Goal: Task Accomplishment & Management: Use online tool/utility

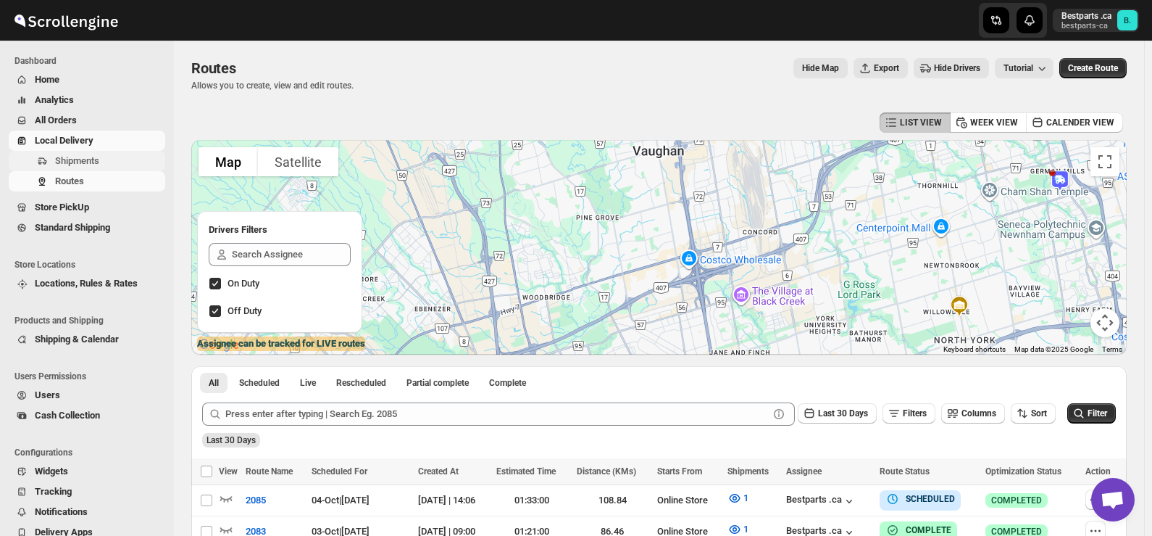
click at [70, 166] on span "Shipments" at bounding box center [77, 160] width 44 height 11
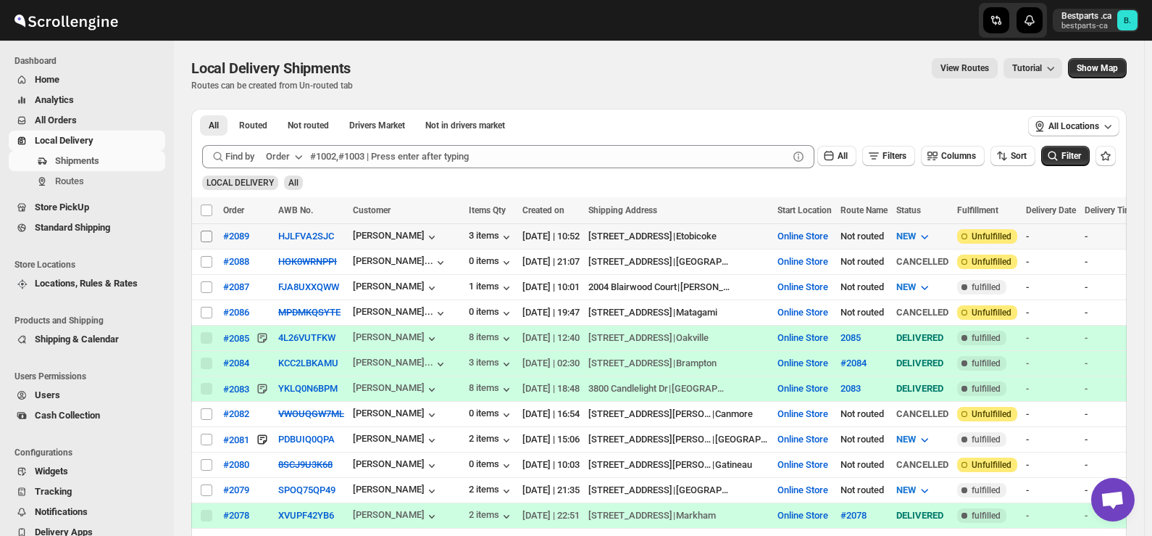
click at [207, 236] on input "Select shipment" at bounding box center [207, 236] width 12 height 12
checkbox input "true"
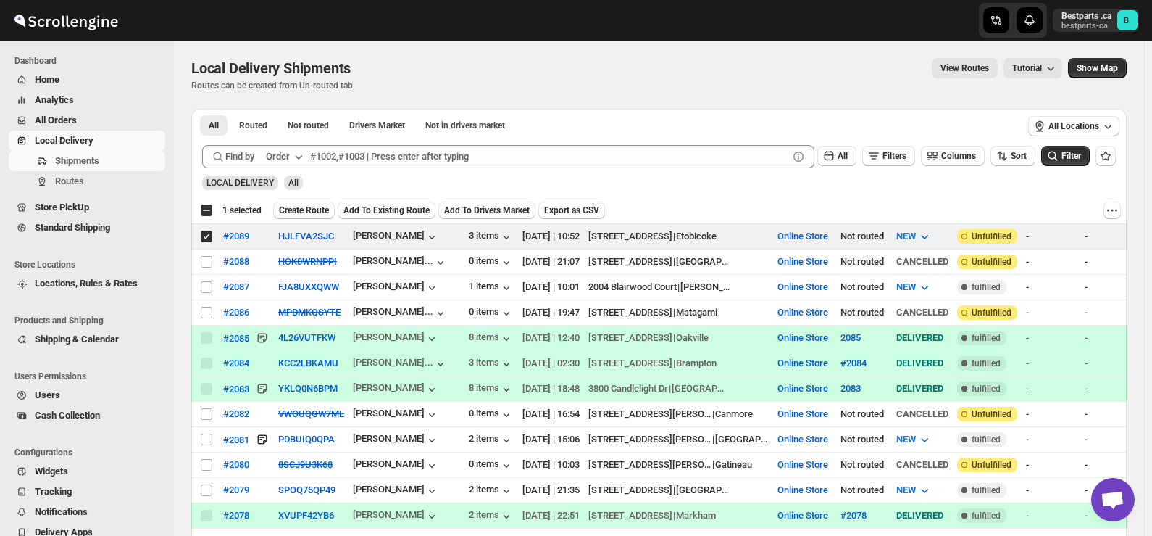
click at [299, 207] on span "Create Route" at bounding box center [304, 210] width 50 height 12
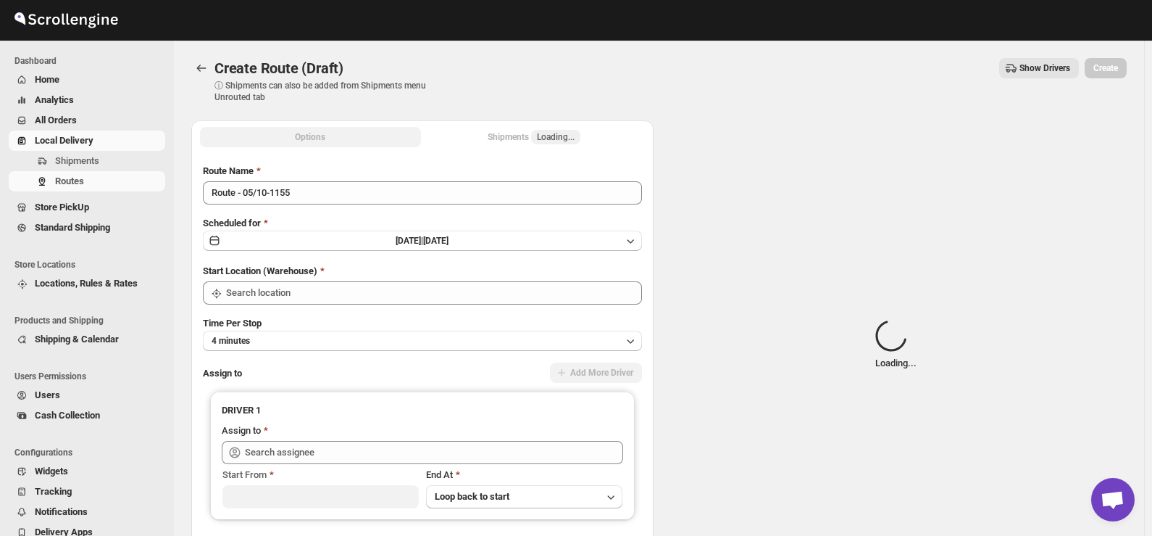
type input "Online Store"
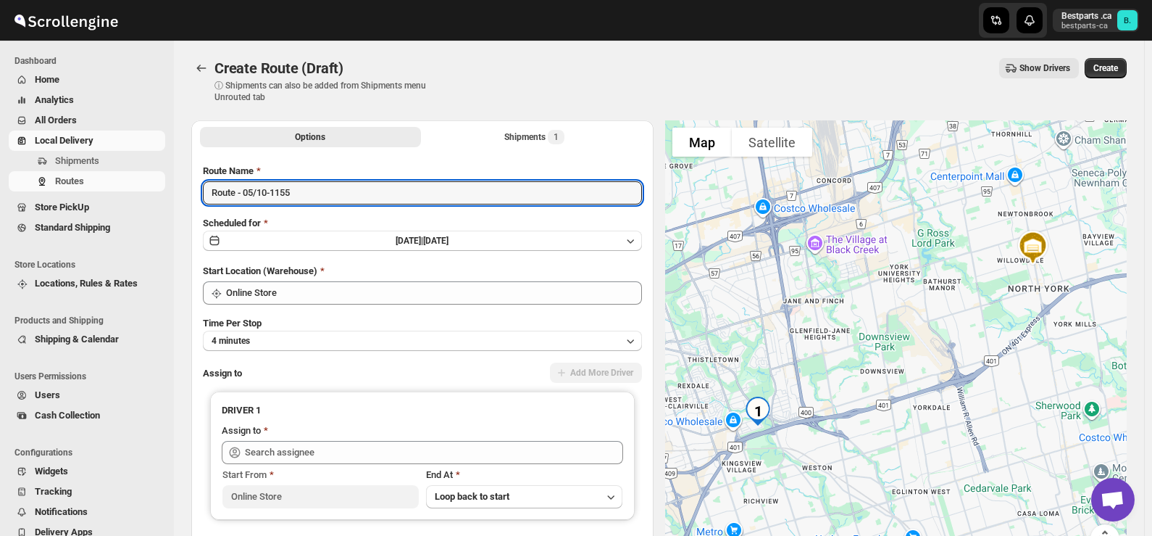
drag, startPoint x: 302, startPoint y: 193, endPoint x: 186, endPoint y: 196, distance: 115.3
click at [186, 196] on div "Options Shipments 1 More views Options Shipments 1 More views Route Name Route …" at bounding box center [653, 361] width 947 height 504
paste input "#2089"
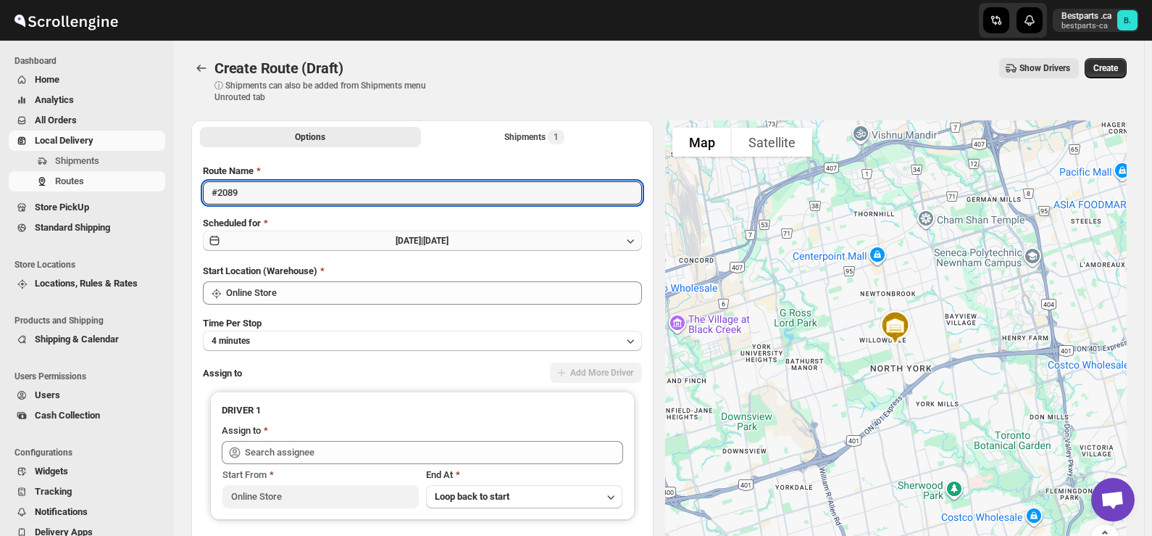
type input "#2089"
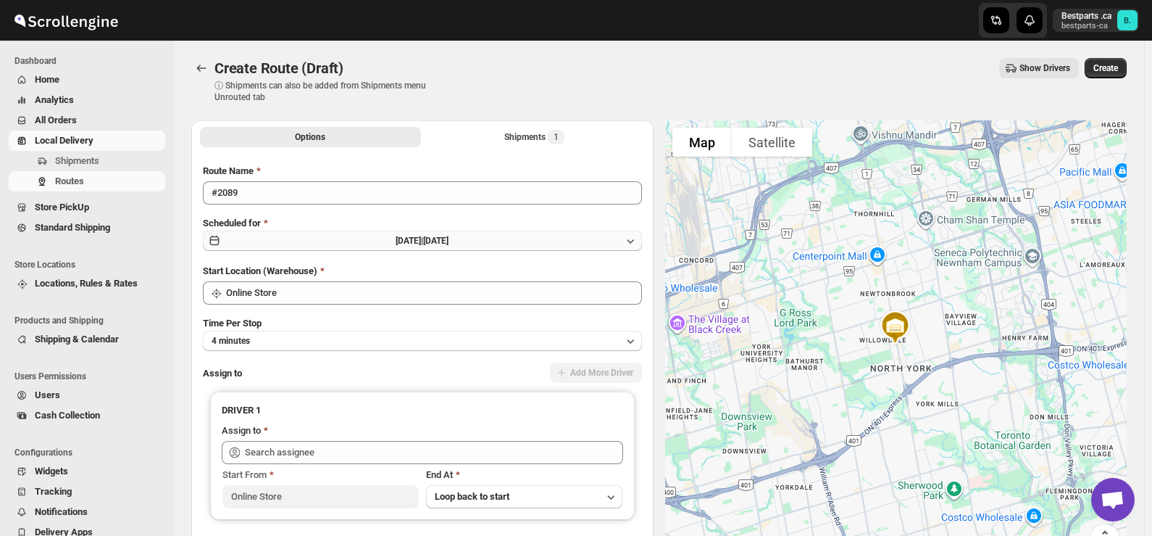
click at [412, 249] on button "[DATE] | [DATE]" at bounding box center [422, 240] width 439 height 20
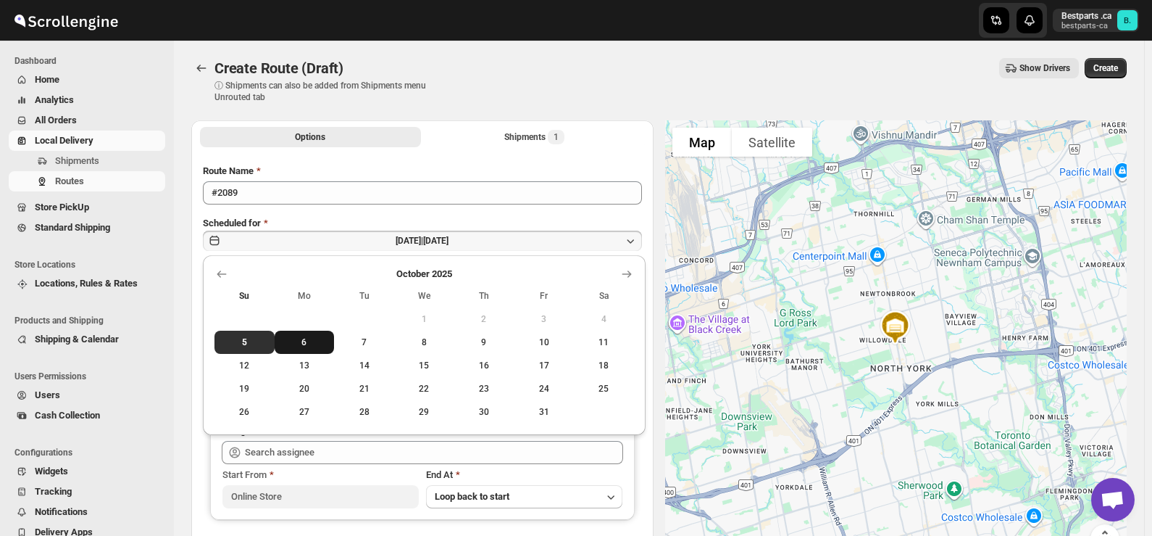
click at [300, 333] on button "6" at bounding box center [305, 342] width 60 height 23
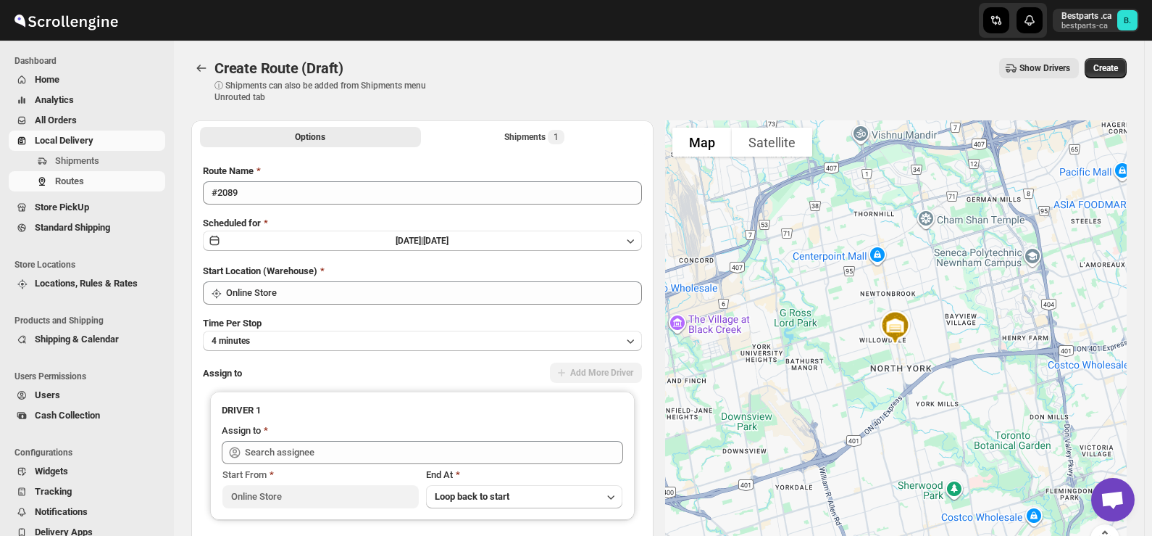
click at [496, 91] on div "Create Route (Draft) ⓘ Shipments can also be added from Shipments menu Unrouted…" at bounding box center [659, 80] width 936 height 45
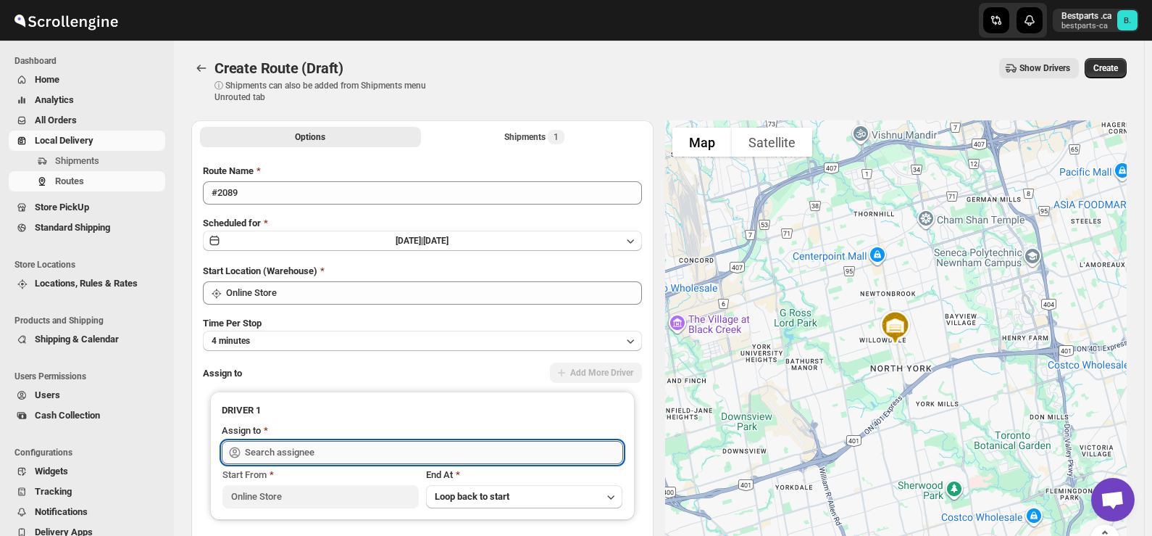
click at [364, 448] on input "text" at bounding box center [434, 452] width 378 height 23
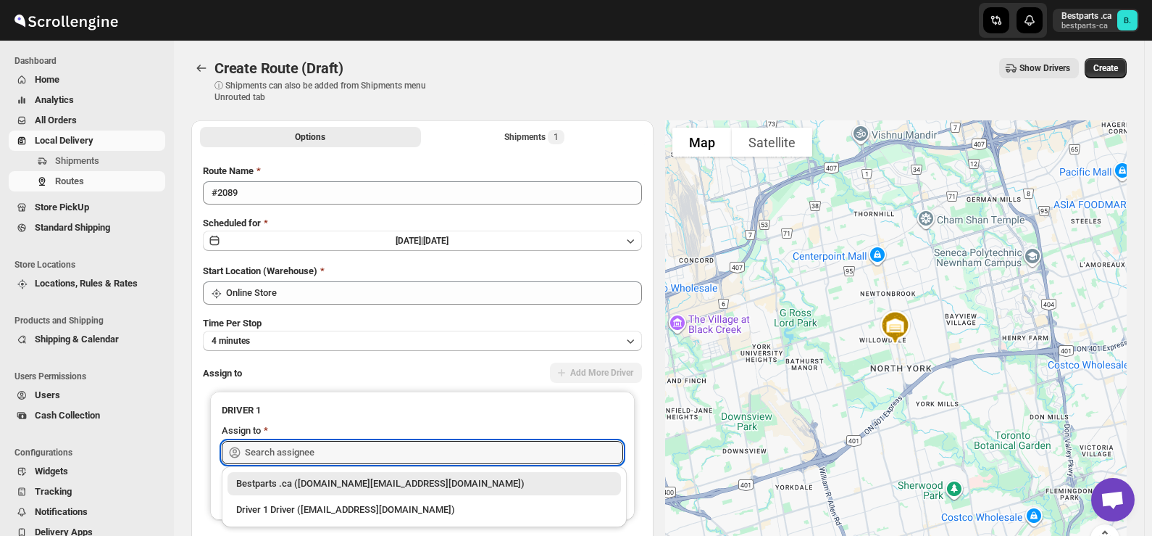
click at [302, 484] on div "Bestparts .ca ([DOMAIN_NAME][EMAIL_ADDRESS][DOMAIN_NAME])" at bounding box center [424, 483] width 376 height 14
type input "Bestparts .ca ([DOMAIN_NAME][EMAIL_ADDRESS][DOMAIN_NAME])"
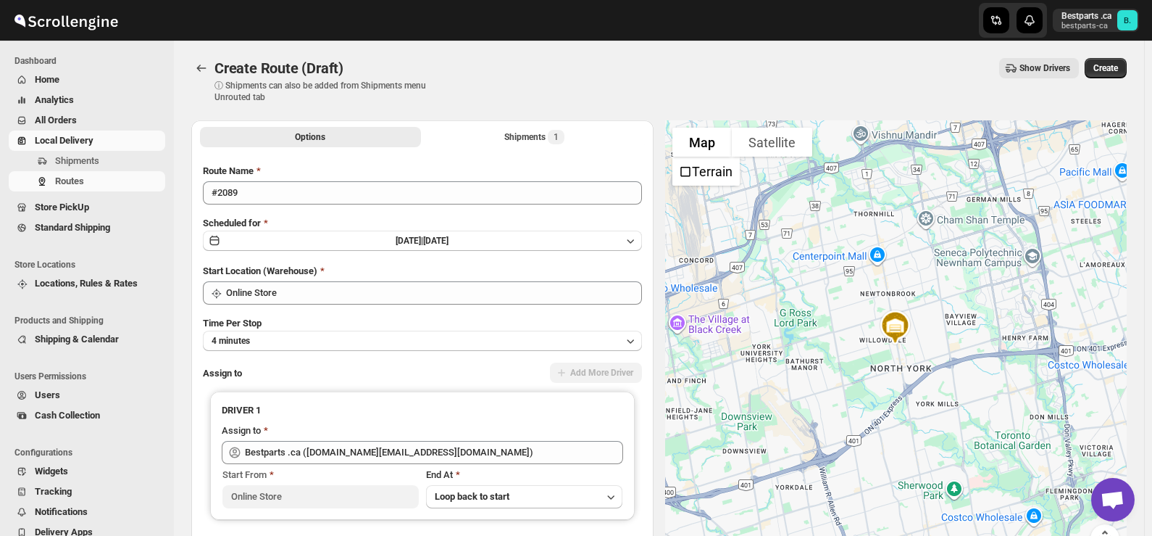
click at [726, 65] on div "Show Drivers" at bounding box center [766, 68] width 625 height 20
click at [1102, 71] on span "Create" at bounding box center [1106, 68] width 25 height 12
